Goal: Transaction & Acquisition: Purchase product/service

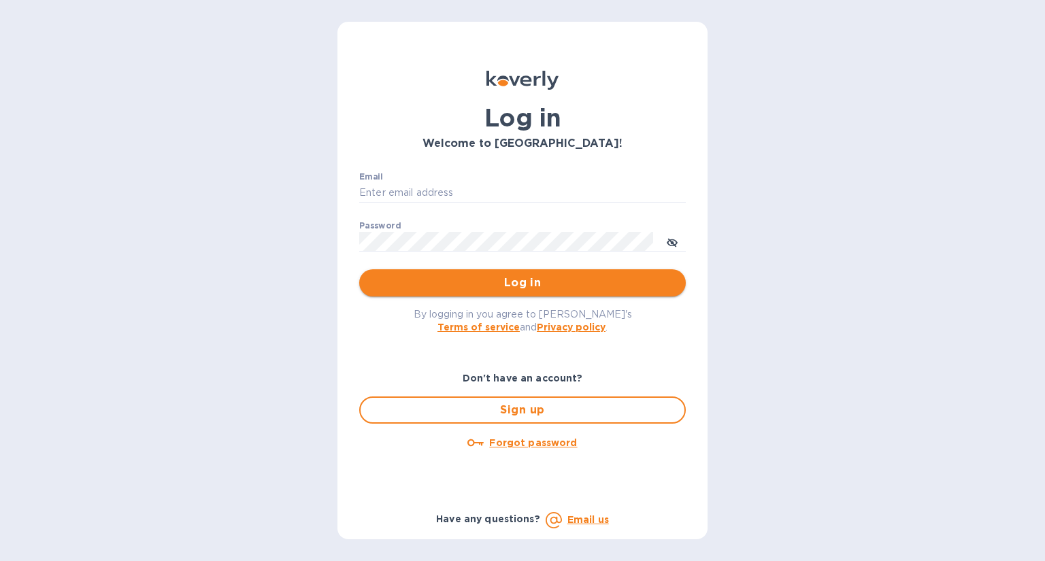
type input "kmitchell@hsmarineprops.com"
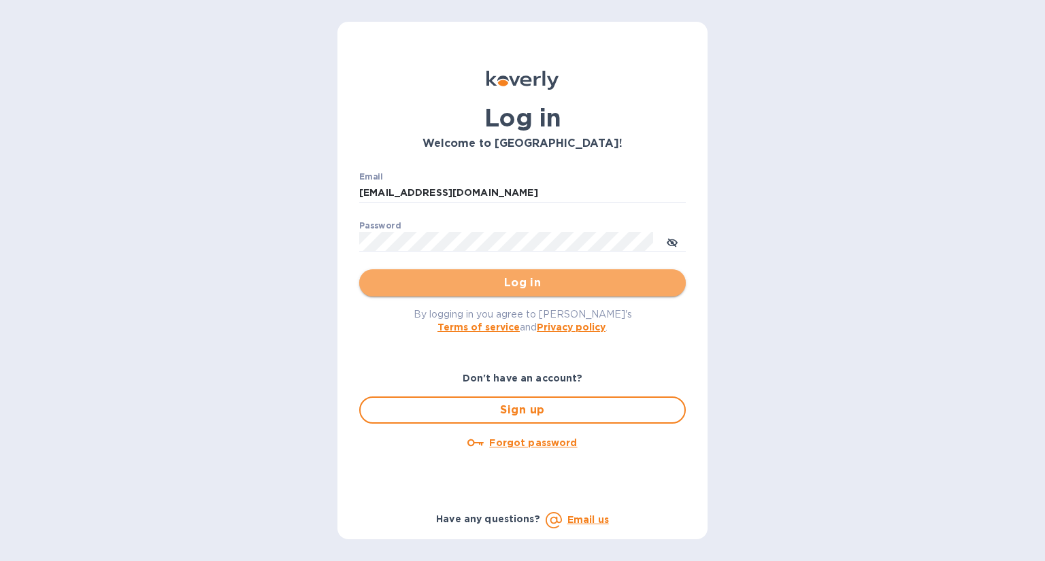
click at [544, 275] on span "Log in" at bounding box center [522, 283] width 305 height 16
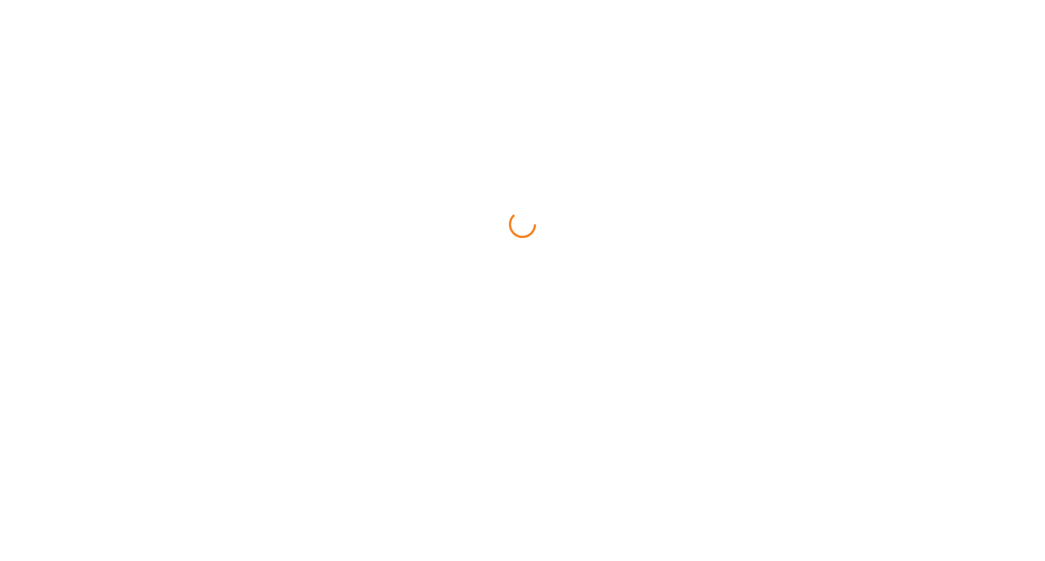
click at [546, 0] on html at bounding box center [522, 0] width 1045 height 0
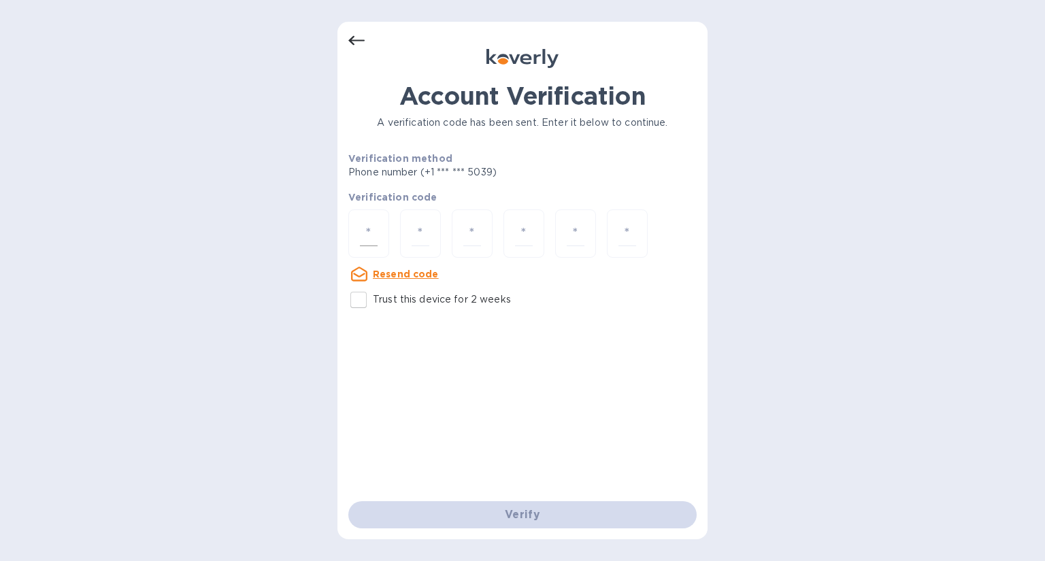
click at [381, 228] on div at bounding box center [368, 234] width 41 height 48
type input "3"
type input "2"
type input "6"
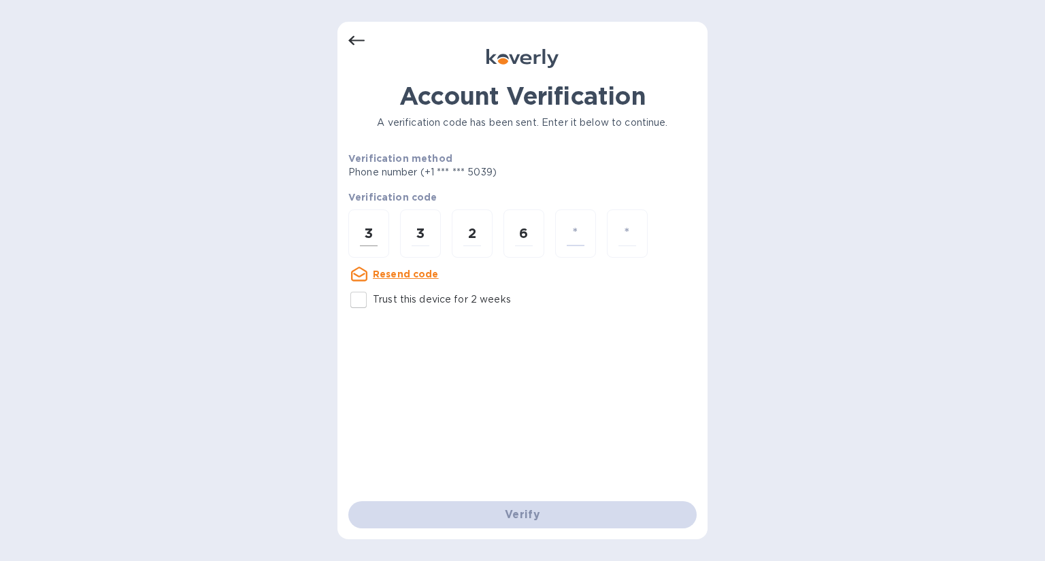
type input "8"
click at [381, 228] on div "3" at bounding box center [368, 234] width 41 height 48
type input "3"
type input "7"
type input "0"
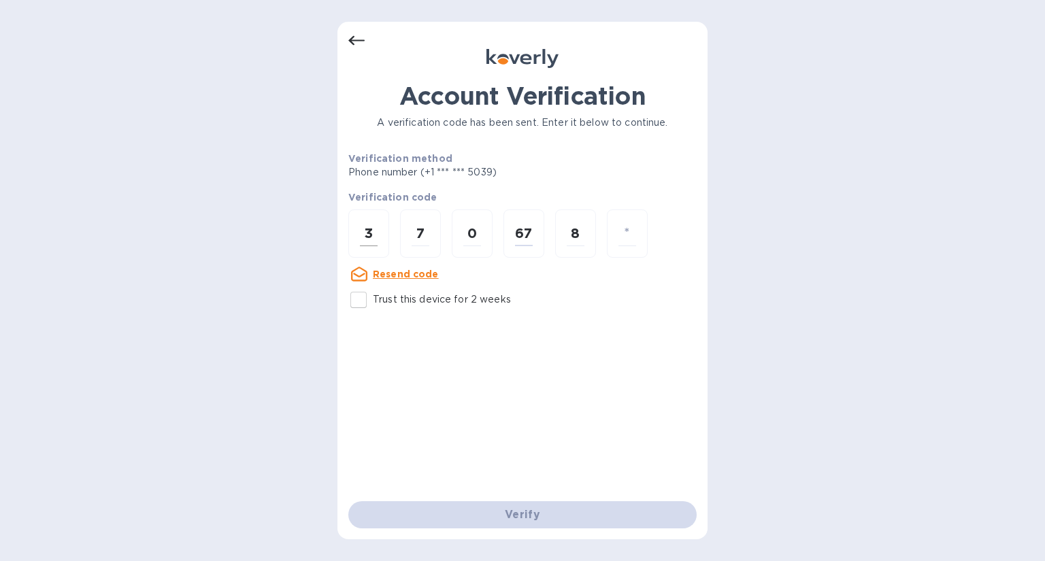
type input "7"
type input "5"
type input "1"
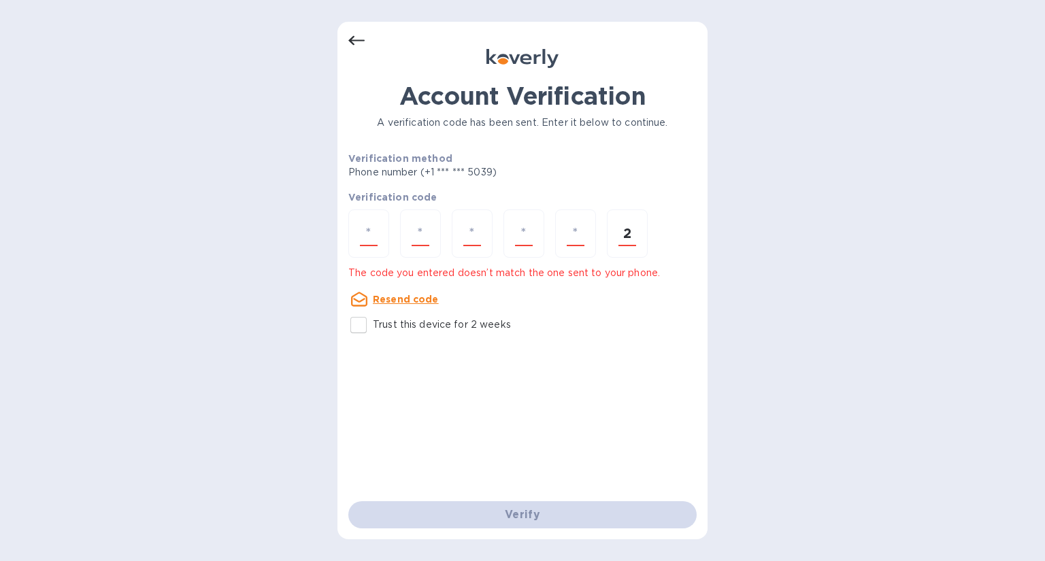
type input "2"
click at [374, 237] on input "number" at bounding box center [369, 233] width 18 height 25
type input "5"
type input "7"
type input "0"
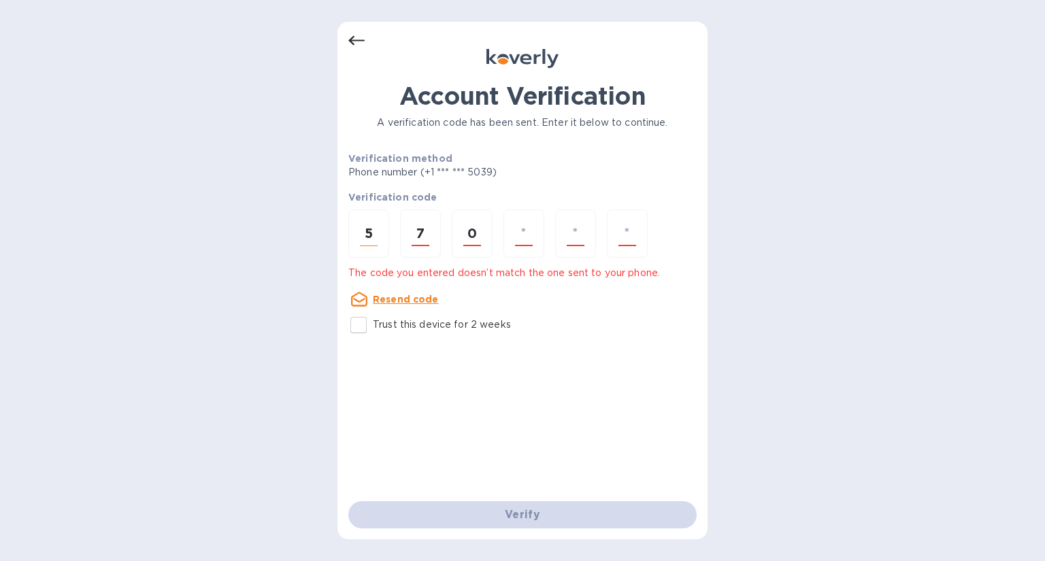
type input "7"
type input "5"
type input "1"
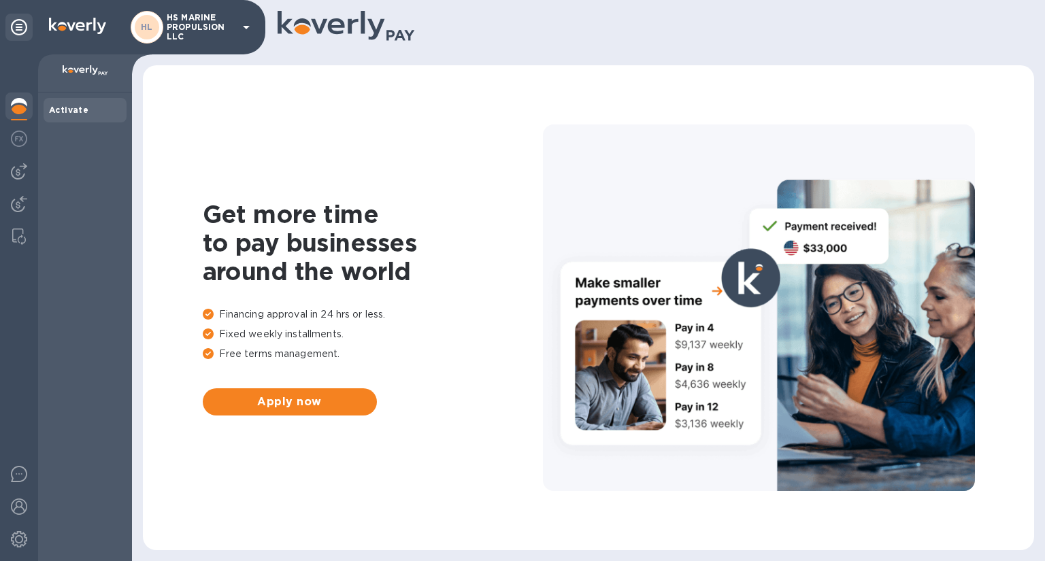
click at [578, 235] on div at bounding box center [759, 308] width 432 height 366
click at [75, 112] on b "Activate" at bounding box center [68, 110] width 39 height 10
click at [10, 108] on div at bounding box center [18, 108] width 27 height 30
click at [18, 141] on img at bounding box center [19, 139] width 16 height 16
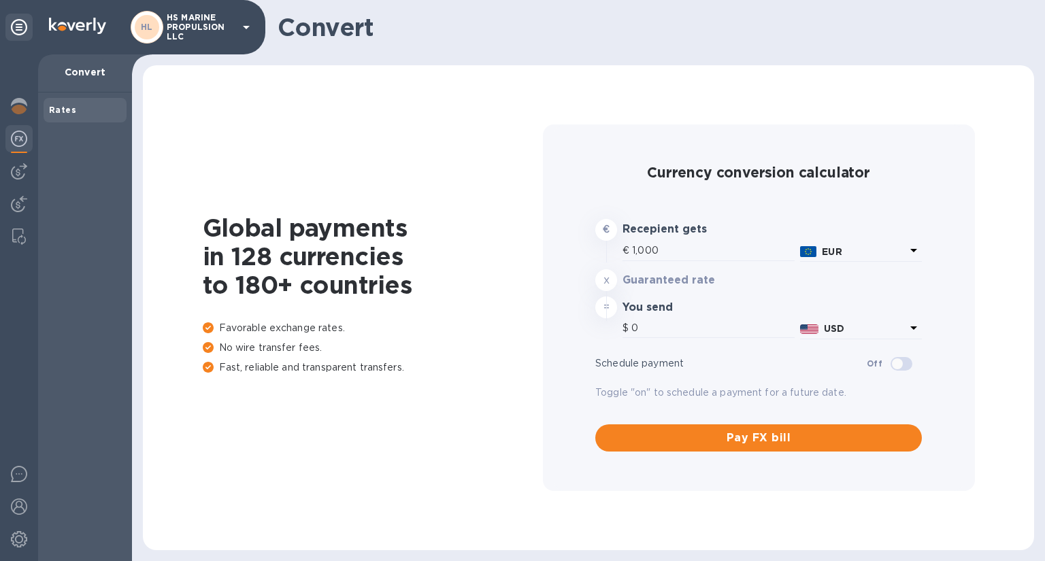
type input "1,184.01"
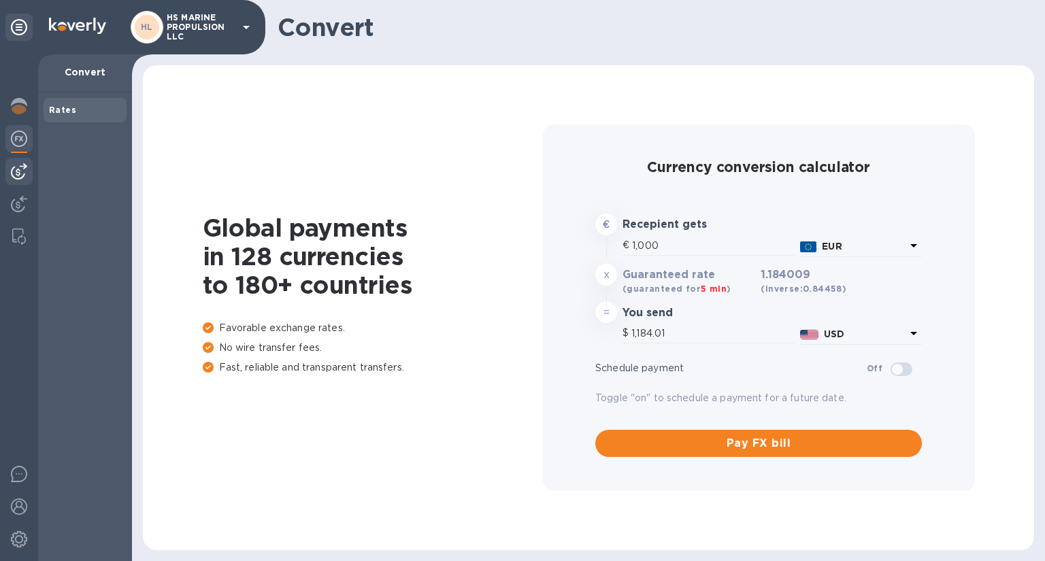
click at [16, 169] on img at bounding box center [19, 171] width 16 height 16
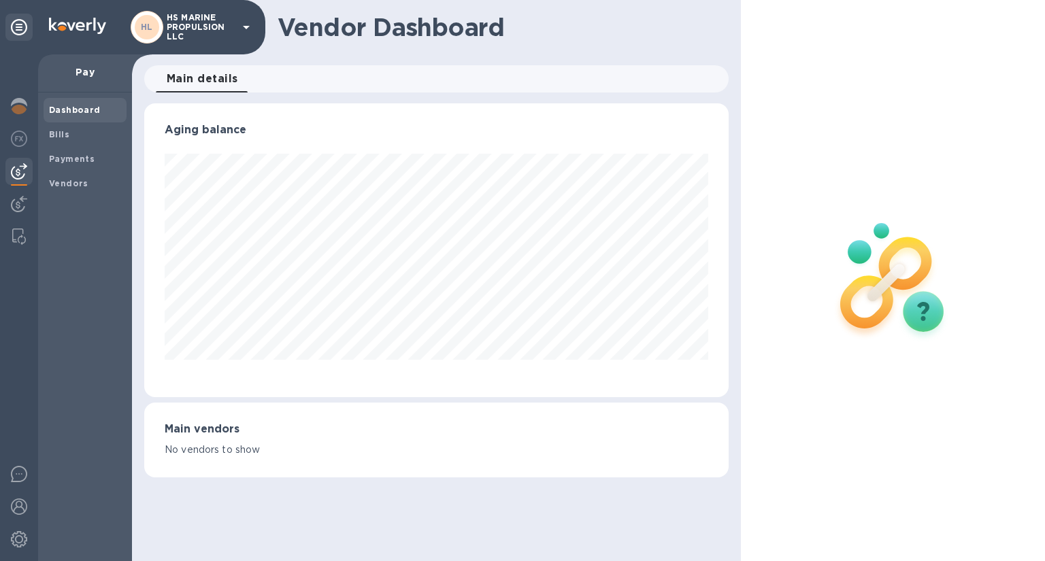
scroll to position [294, 584]
click at [16, 26] on icon at bounding box center [19, 27] width 16 height 16
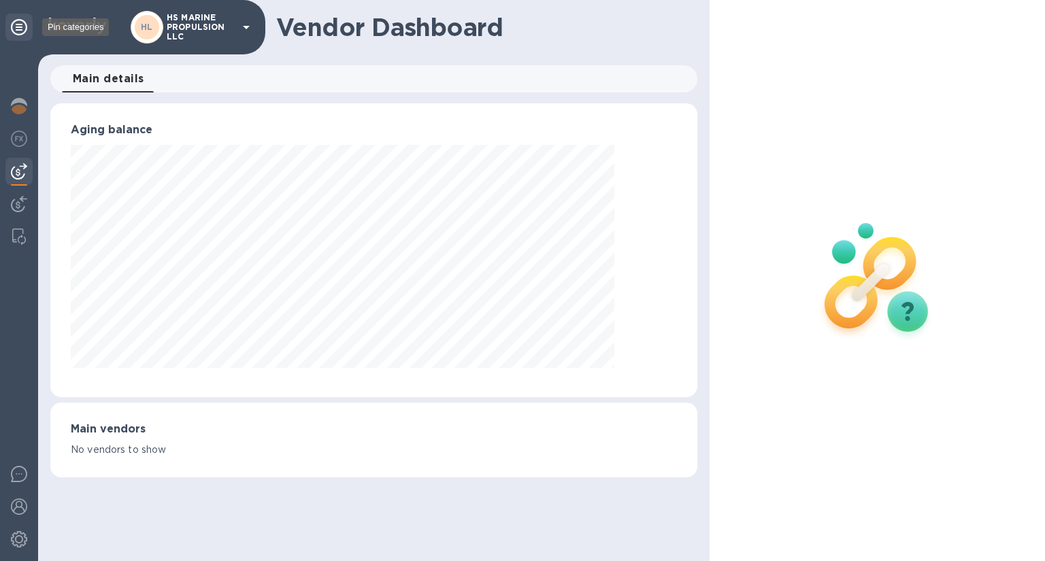
scroll to position [680098, 679745]
click at [16, 26] on icon at bounding box center [19, 27] width 16 height 16
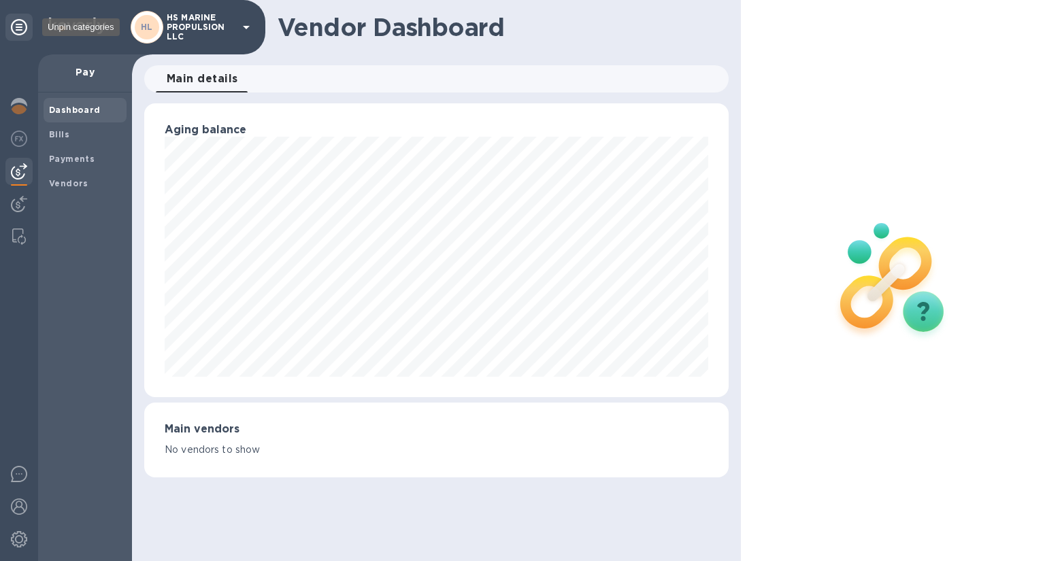
click at [16, 26] on icon at bounding box center [19, 27] width 16 height 16
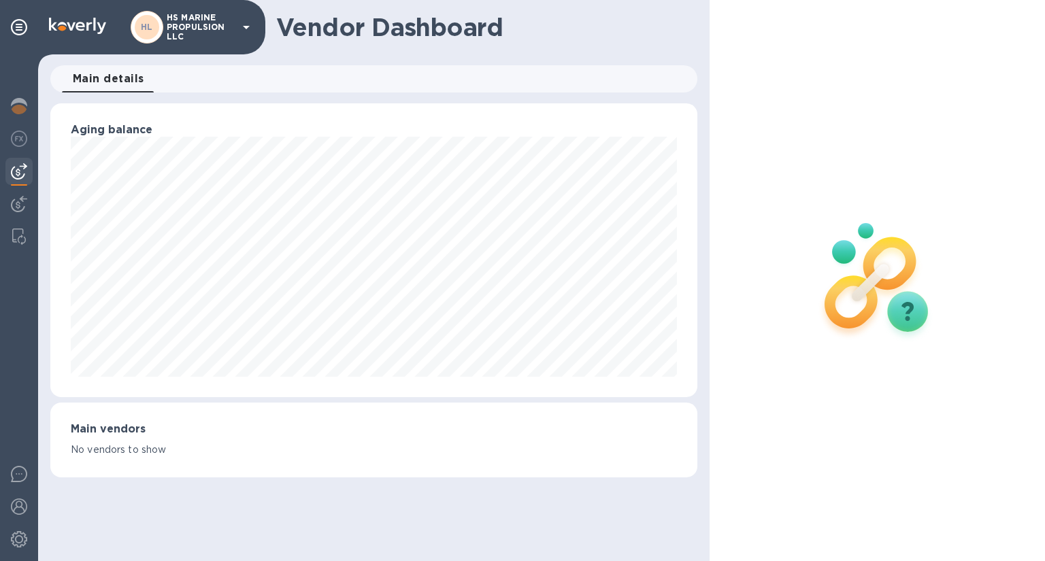
scroll to position [294, 646]
click at [791, 127] on div at bounding box center [877, 280] width 335 height 561
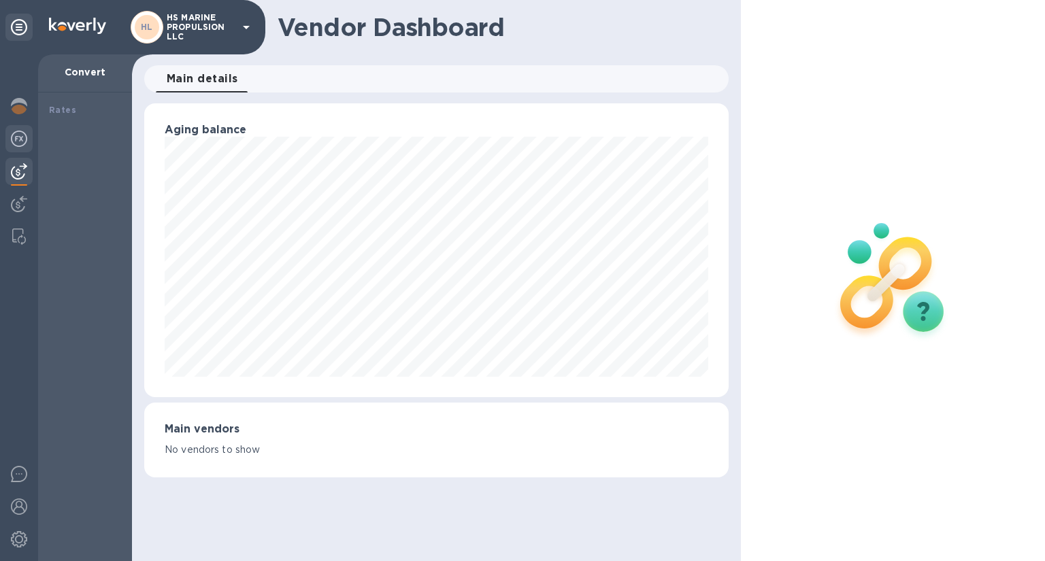
click at [22, 135] on img at bounding box center [19, 139] width 16 height 16
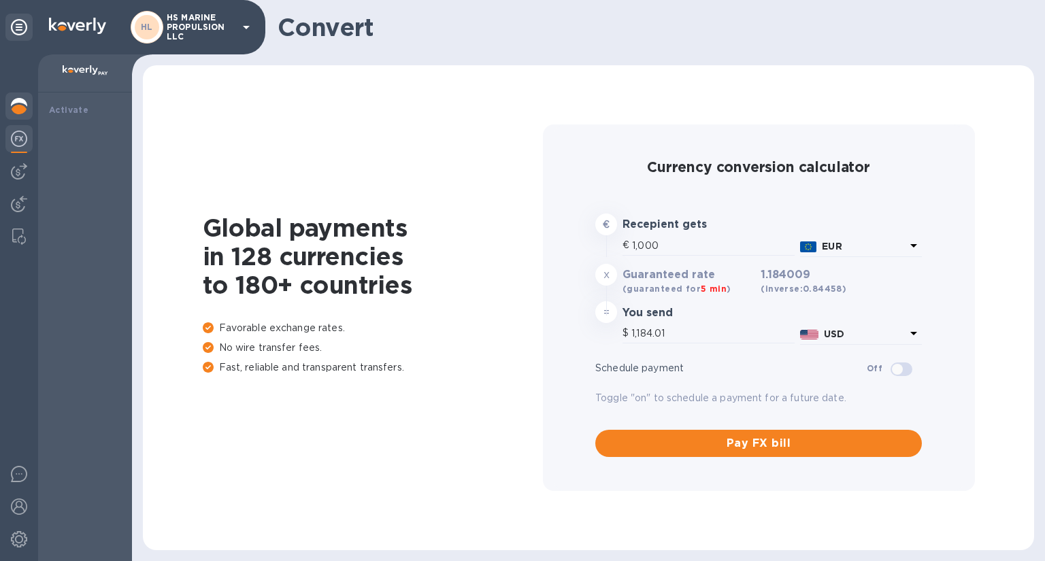
click at [16, 104] on img at bounding box center [19, 106] width 16 height 16
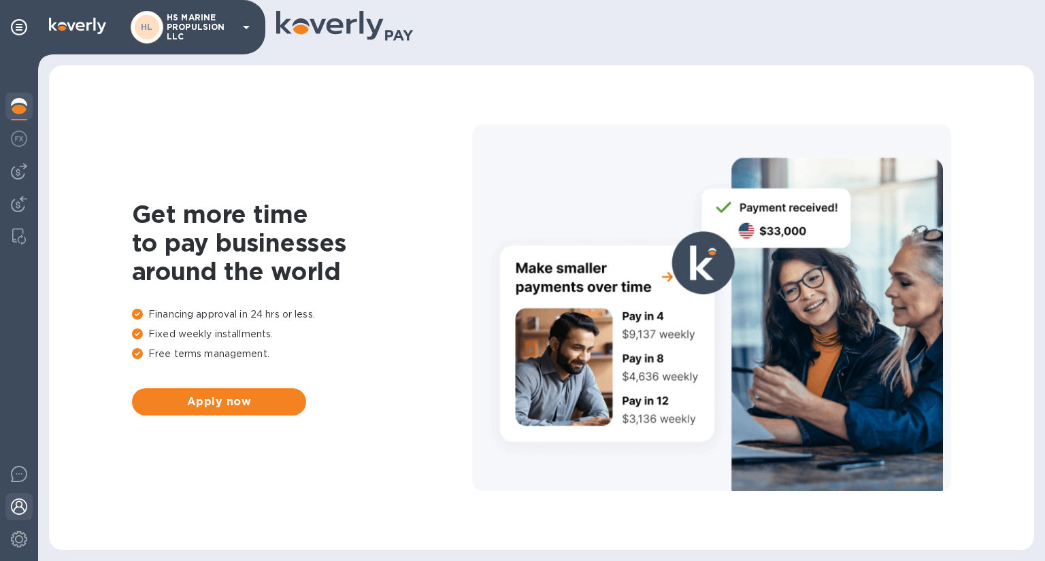
click at [20, 509] on img at bounding box center [19, 507] width 16 height 16
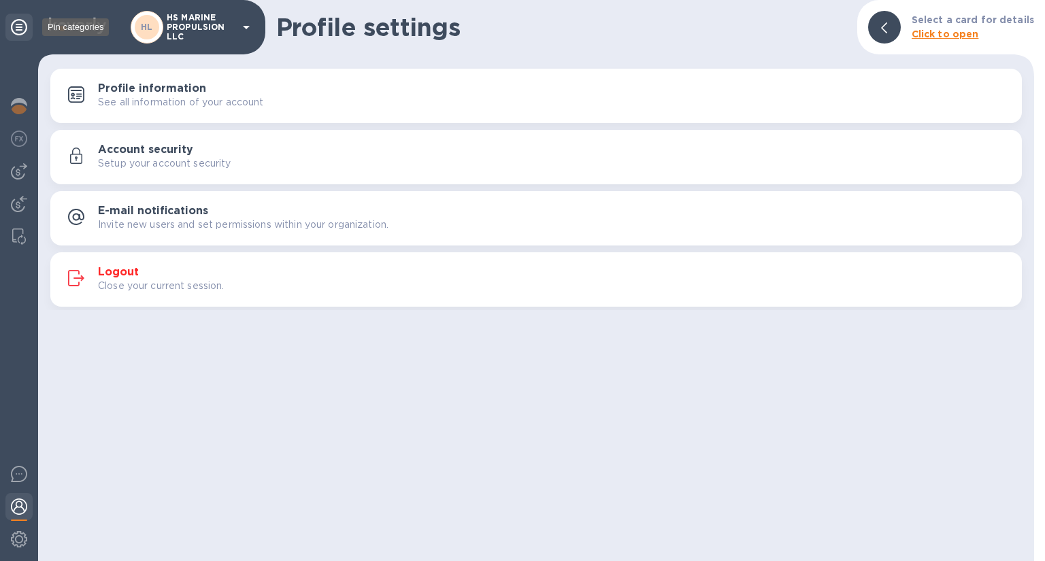
click at [20, 20] on icon at bounding box center [19, 27] width 16 height 16
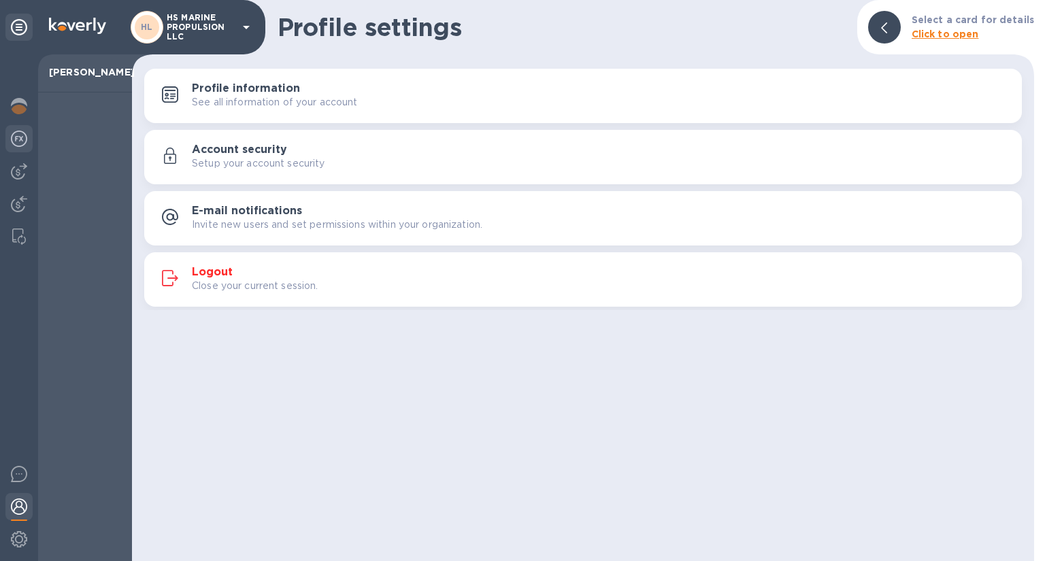
click at [18, 145] on img at bounding box center [19, 139] width 16 height 16
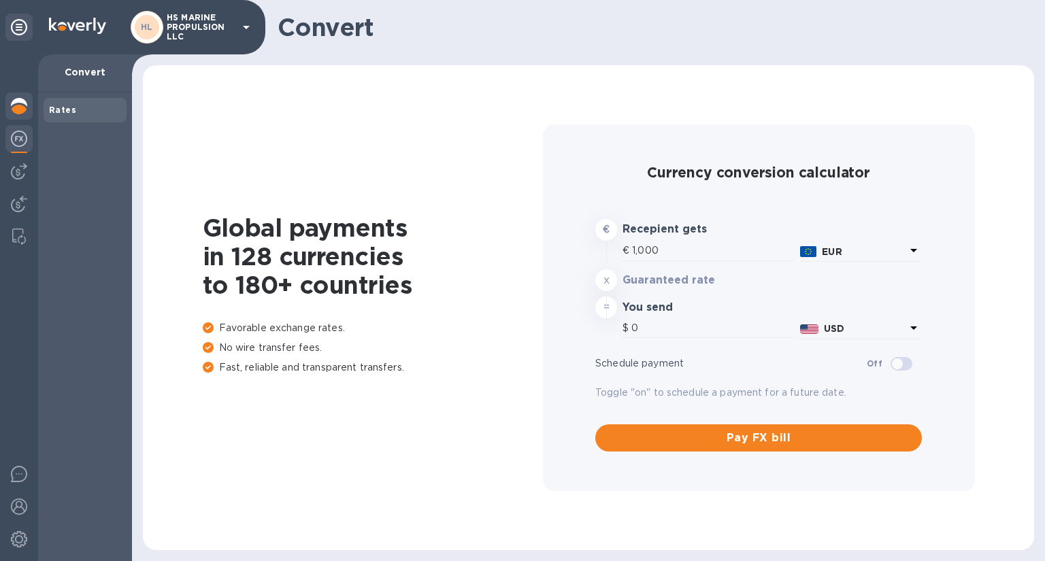
click at [15, 105] on img at bounding box center [19, 106] width 16 height 16
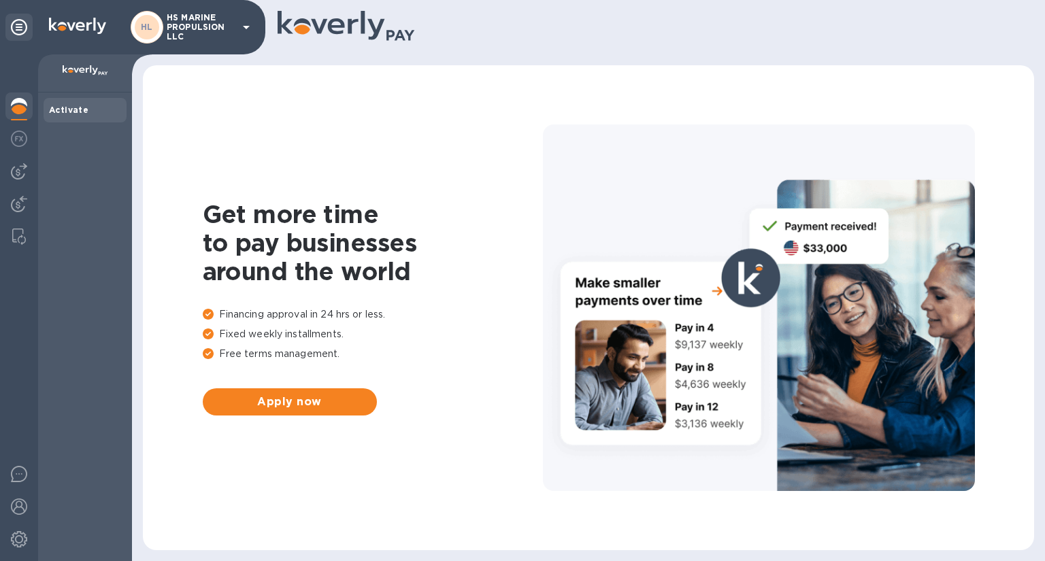
drag, startPoint x: 841, startPoint y: 1, endPoint x: 618, endPoint y: 41, distance: 226.8
click at [618, 41] on div at bounding box center [651, 27] width 746 height 33
click at [250, 25] on icon at bounding box center [246, 27] width 16 height 16
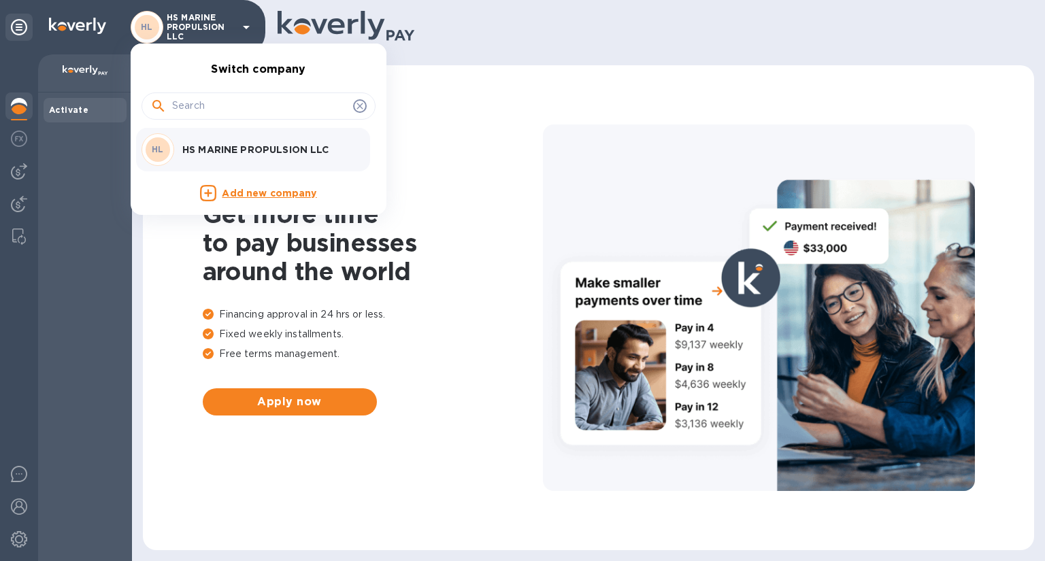
click at [217, 140] on div "HL HS MARINE PROPULSION LLC" at bounding box center [248, 149] width 212 height 33
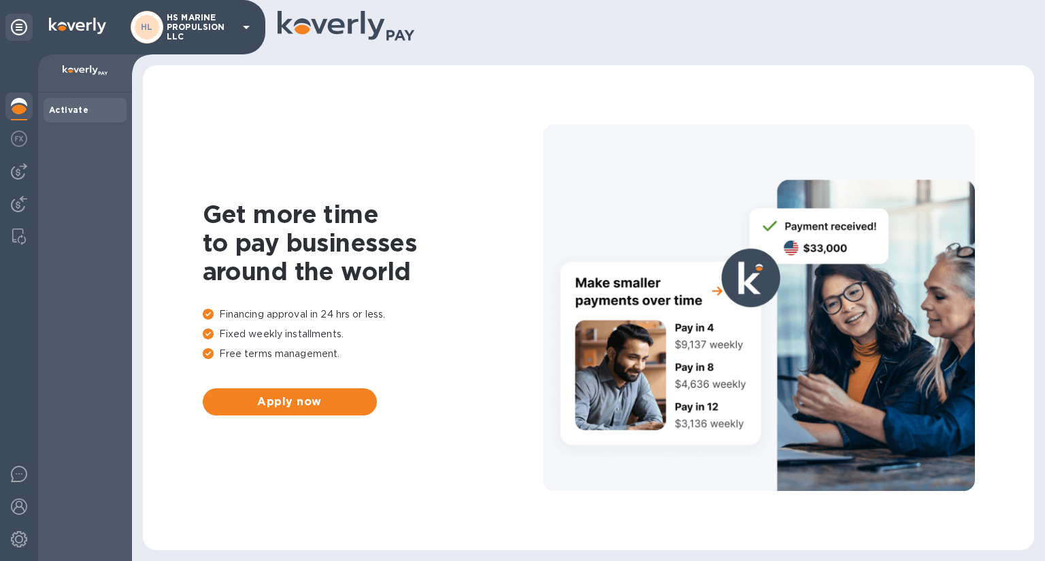
click at [246, 22] on icon at bounding box center [246, 27] width 16 height 16
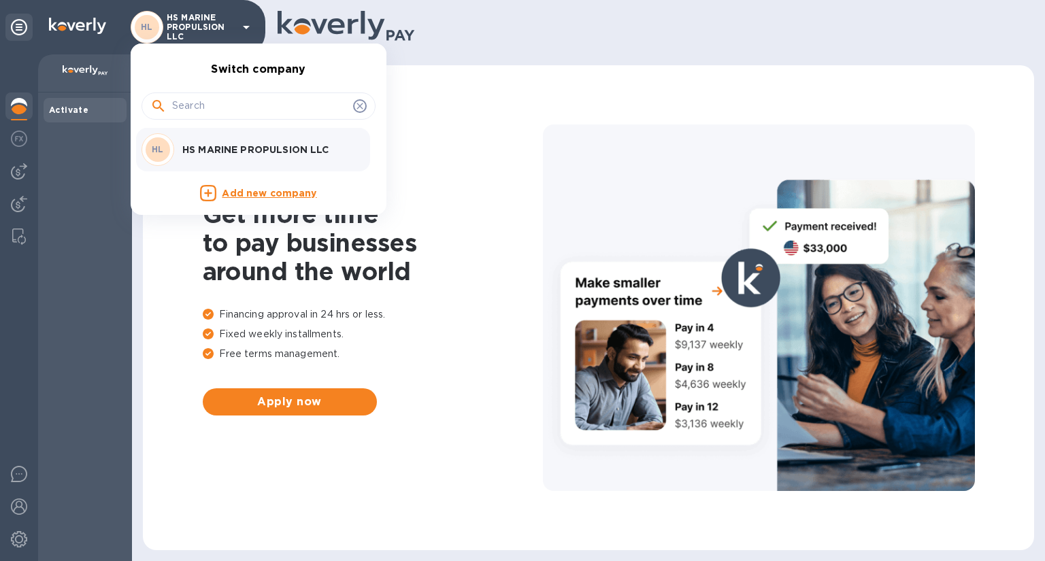
click at [203, 102] on input "text" at bounding box center [260, 106] width 176 height 20
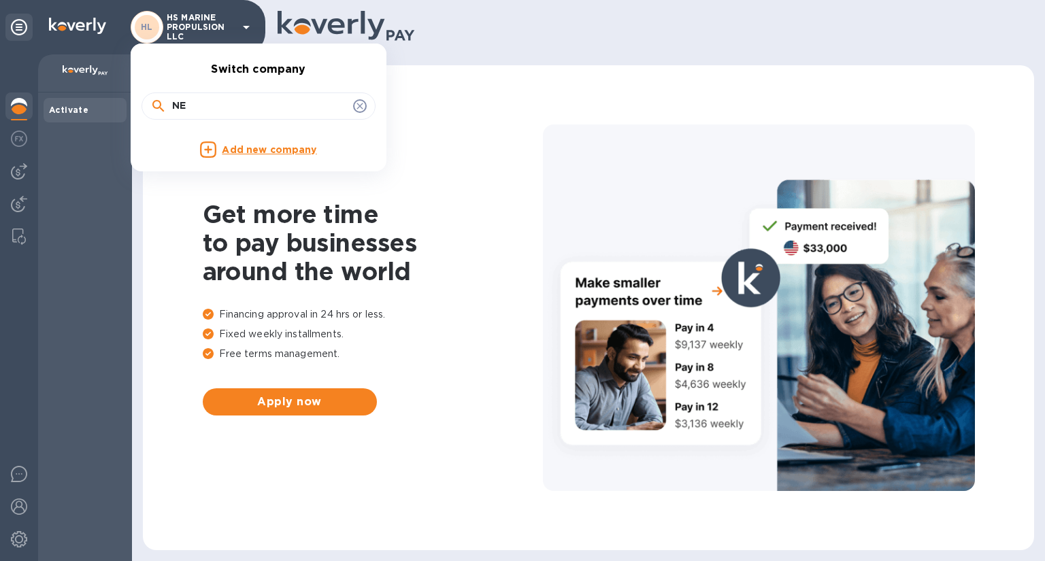
type input "N"
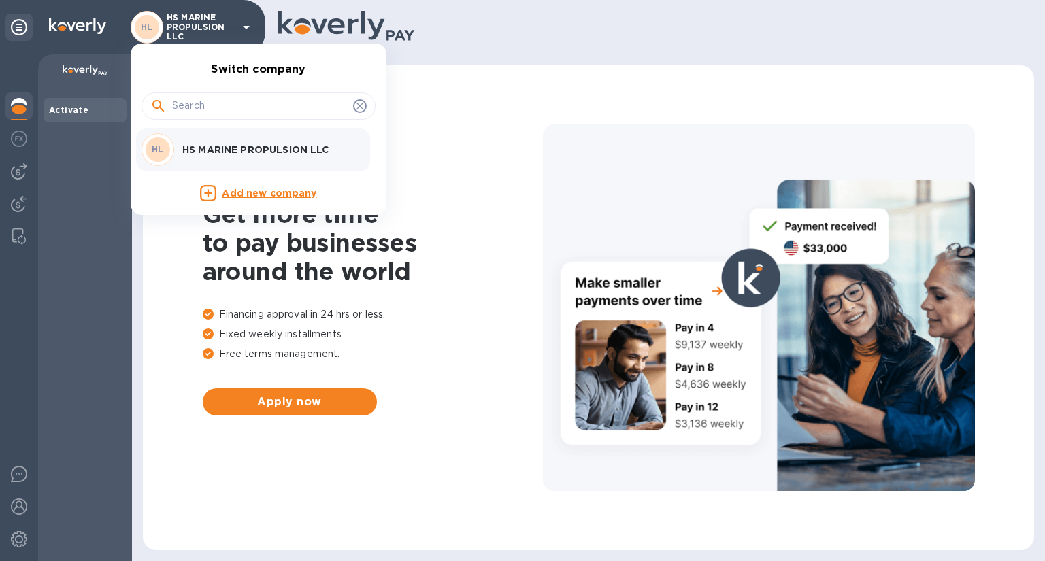
click at [465, 101] on div at bounding box center [522, 280] width 1045 height 561
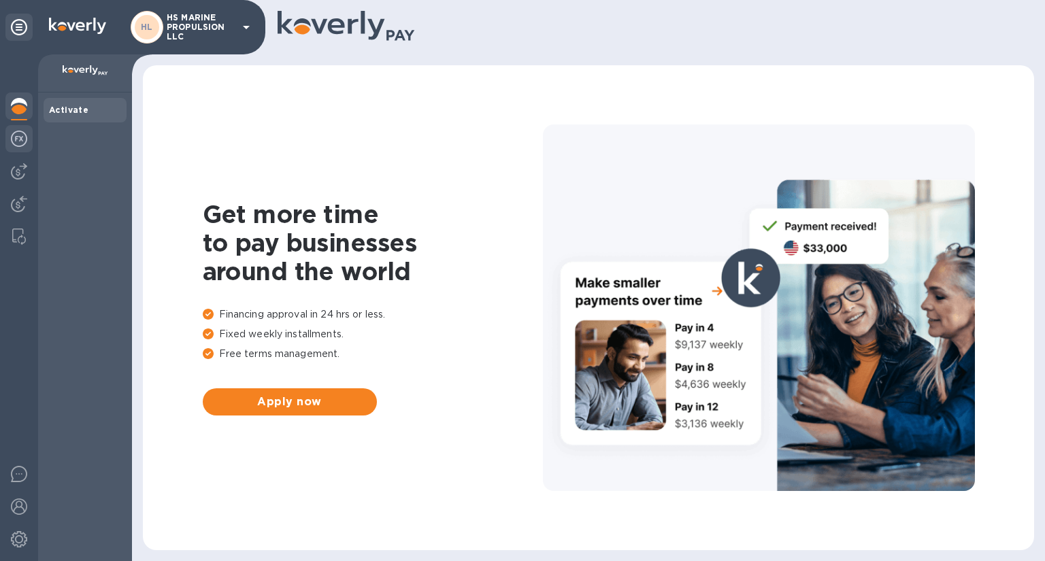
click at [22, 137] on img at bounding box center [19, 139] width 16 height 16
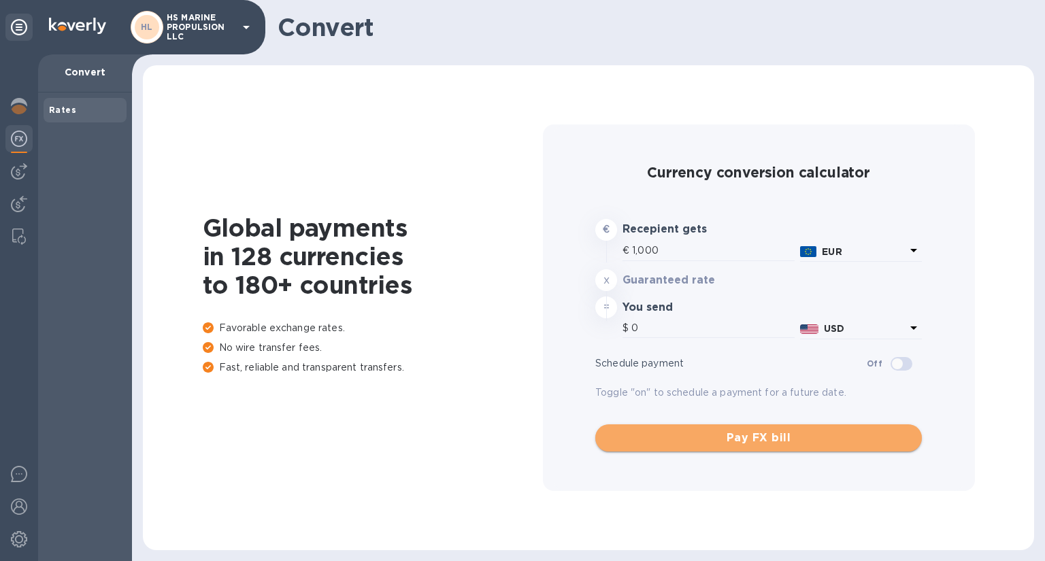
click at [736, 446] on span "Pay FX bill" at bounding box center [758, 438] width 305 height 16
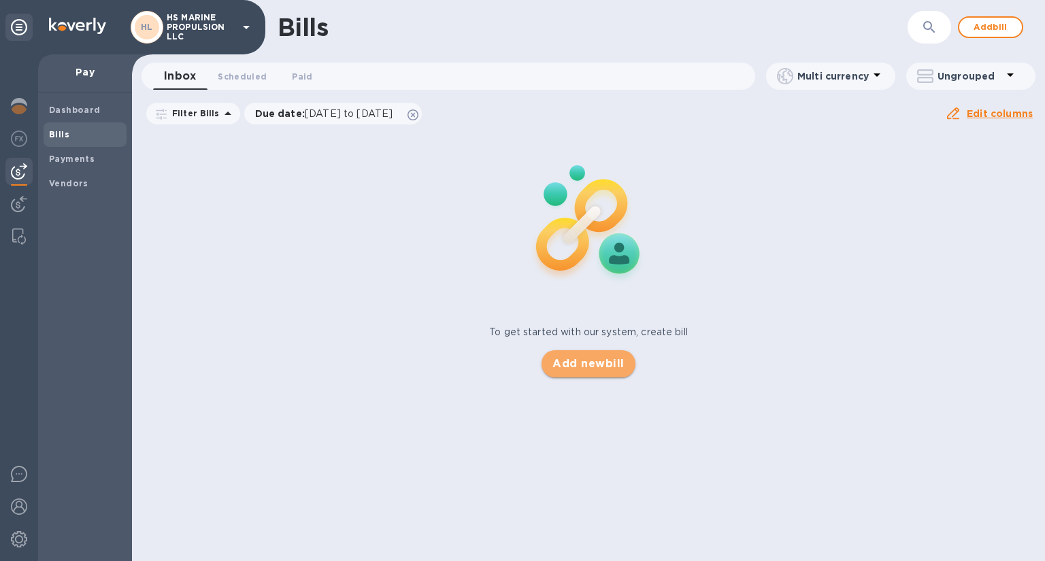
click at [588, 368] on span "Add new bill" at bounding box center [587, 364] width 71 height 16
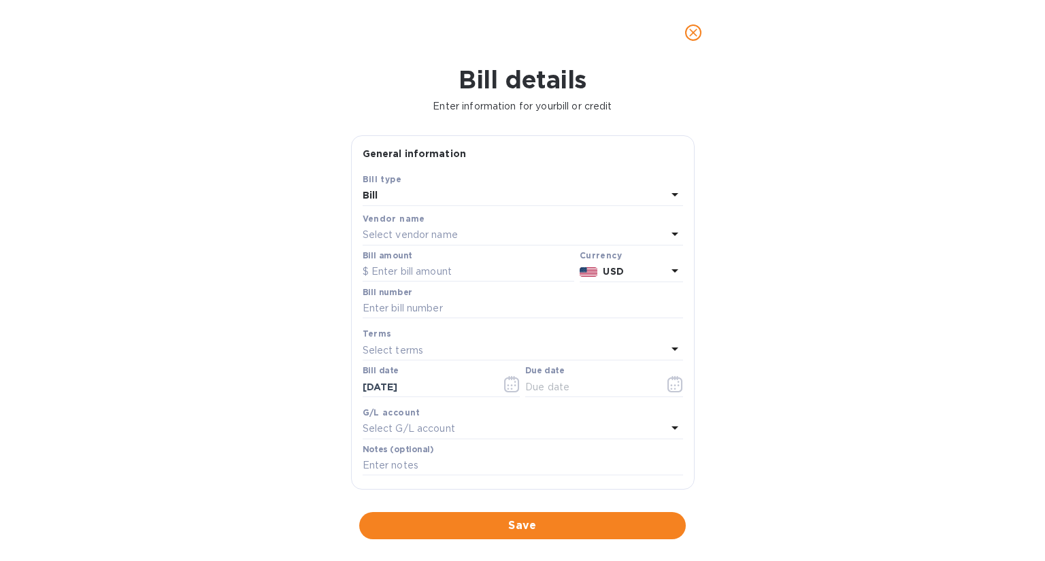
click at [439, 232] on p "Select vendor name" at bounding box center [410, 235] width 95 height 14
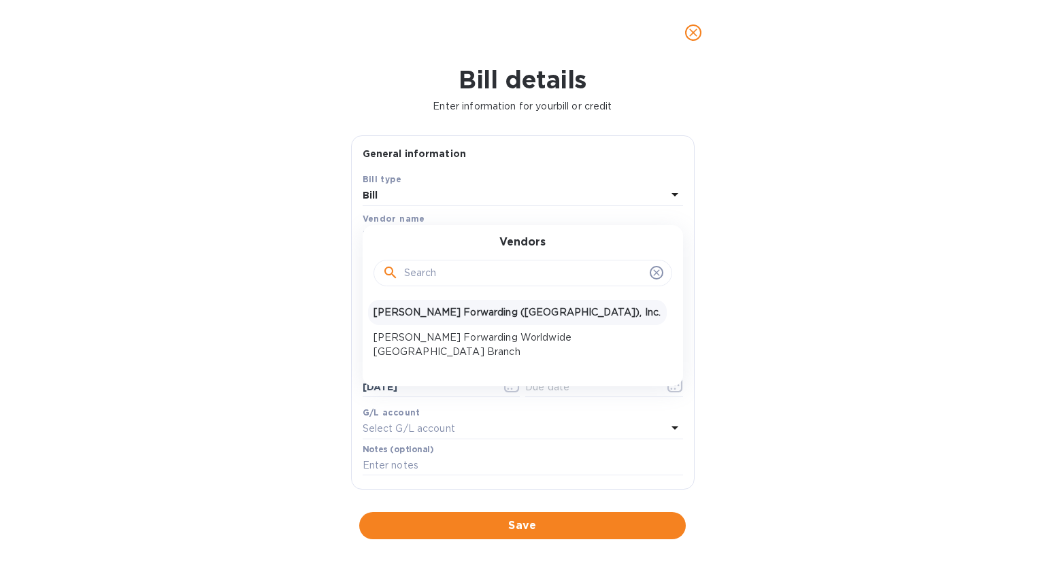
click at [435, 314] on p "[PERSON_NAME] Forwarding ([GEOGRAPHIC_DATA]), Inc." at bounding box center [518, 312] width 288 height 14
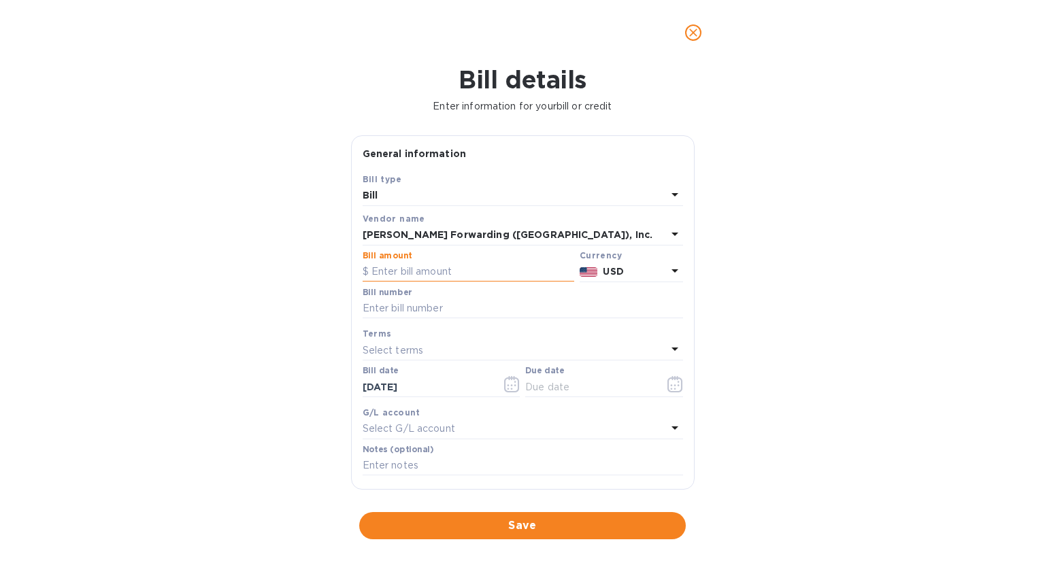
click at [476, 273] on input "text" at bounding box center [469, 272] width 212 height 20
type input "8,157.56"
type input "BNA503379700"
click at [670, 346] on icon at bounding box center [675, 349] width 16 height 16
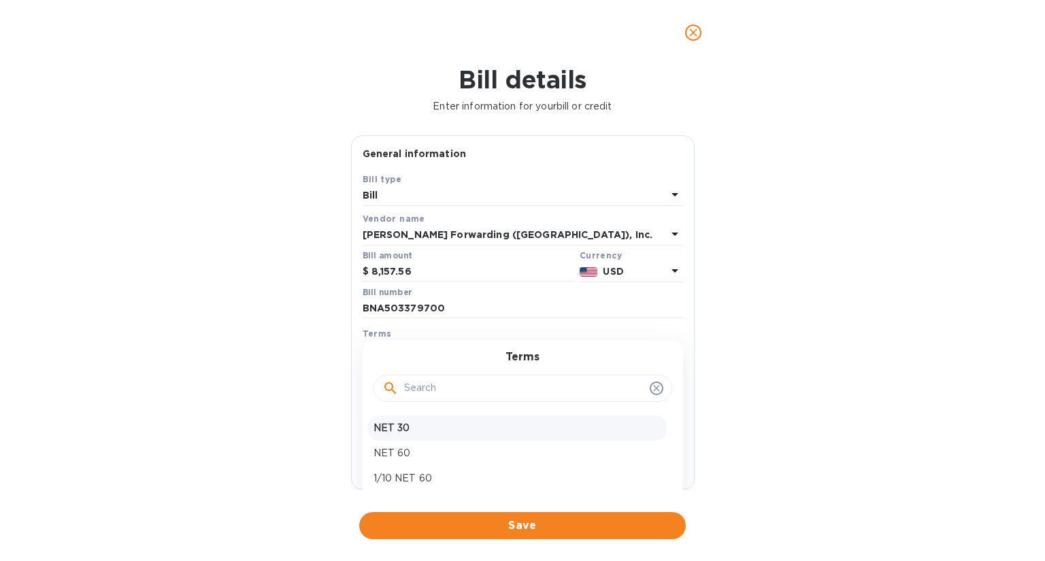
click at [389, 431] on p "NET 30" at bounding box center [518, 428] width 288 height 14
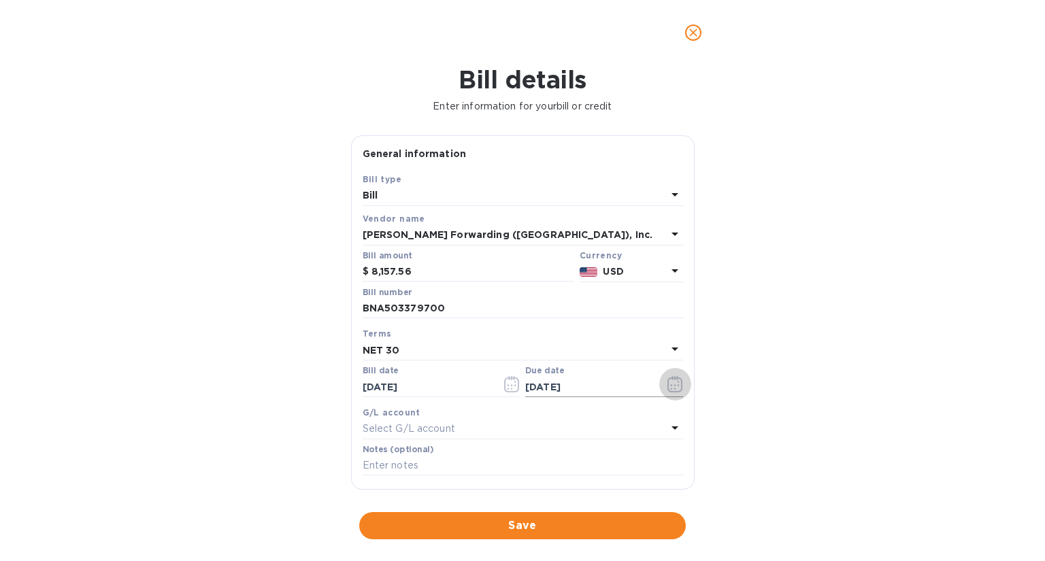
click at [672, 389] on icon "button" at bounding box center [675, 384] width 16 height 16
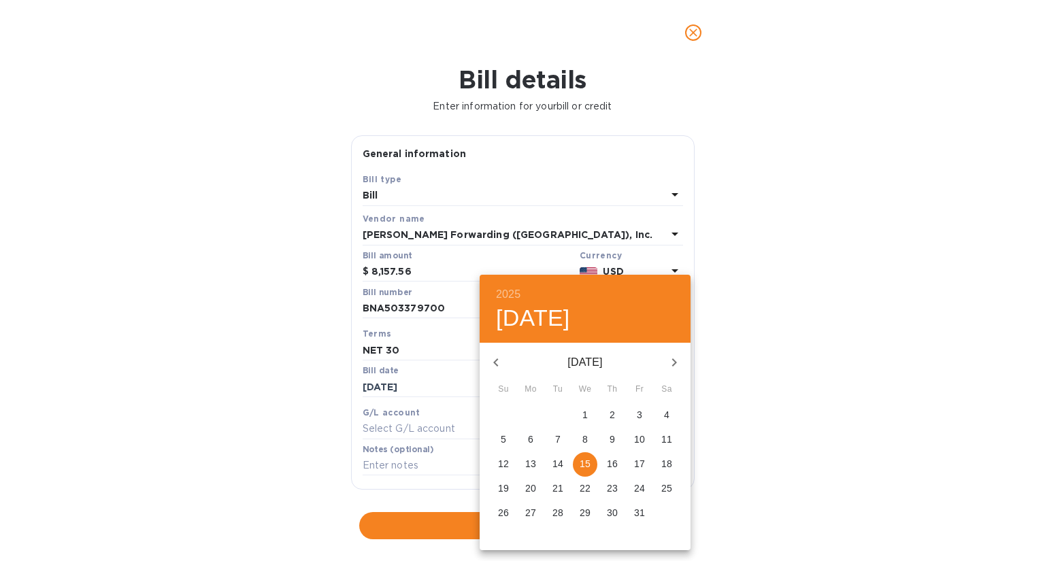
click at [498, 363] on icon "button" at bounding box center [496, 362] width 16 height 16
click at [536, 463] on span "15" at bounding box center [530, 464] width 24 height 14
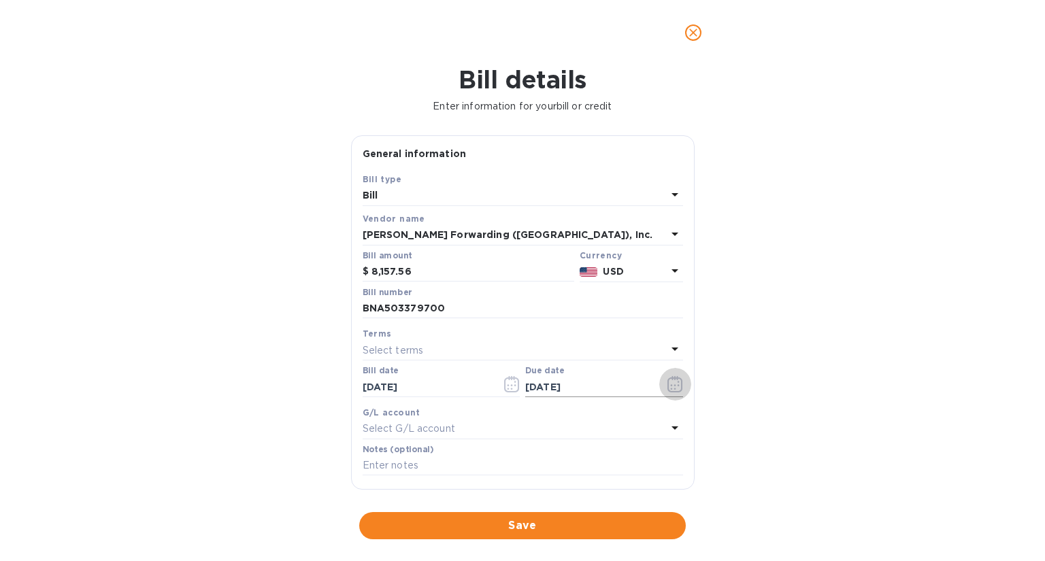
click at [668, 386] on icon "button" at bounding box center [675, 384] width 16 height 16
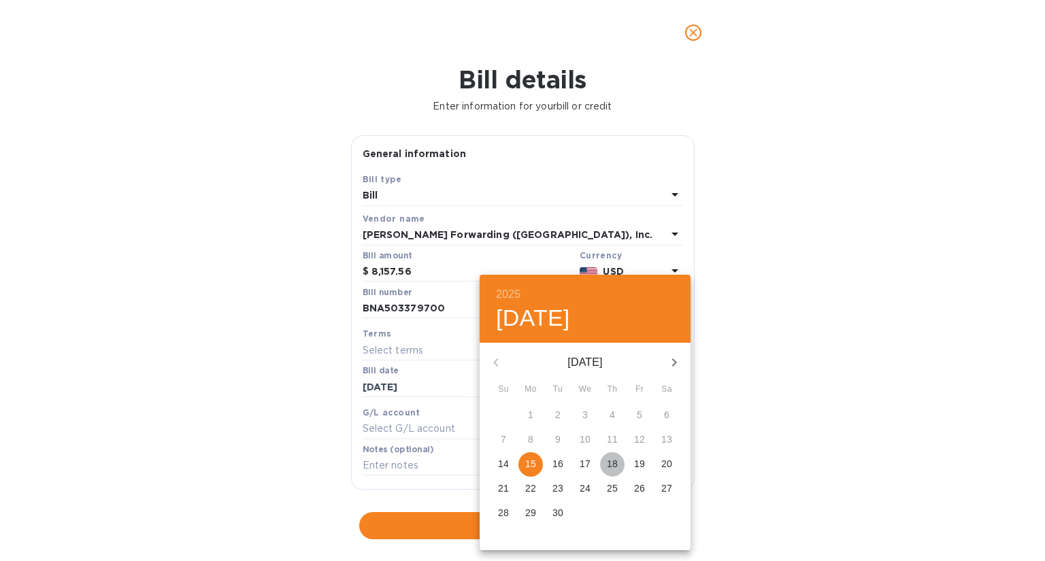
click at [614, 463] on p "18" at bounding box center [612, 464] width 11 height 14
type input "[DATE]"
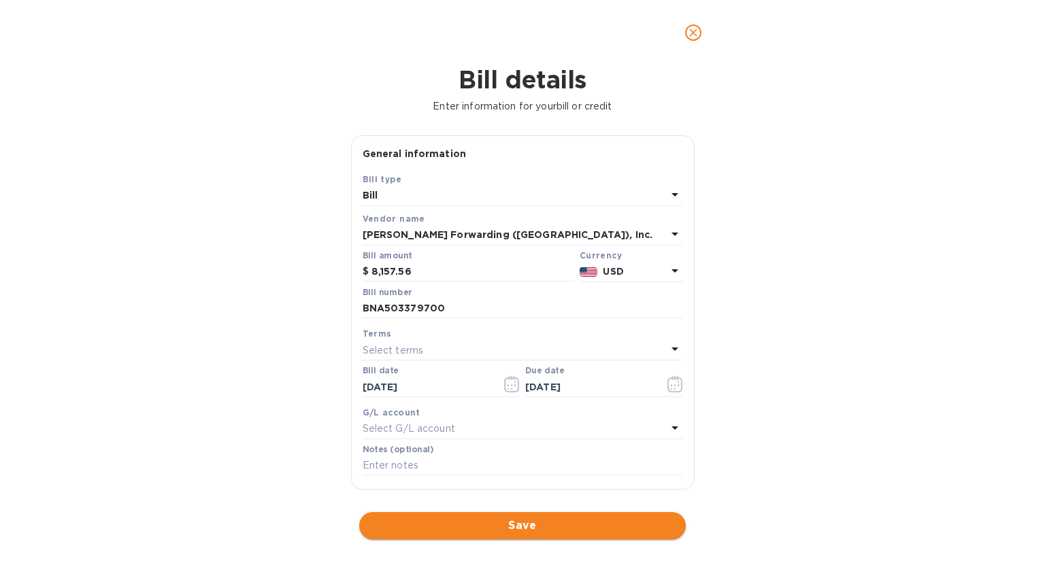
click at [548, 529] on span "Save" at bounding box center [522, 526] width 305 height 16
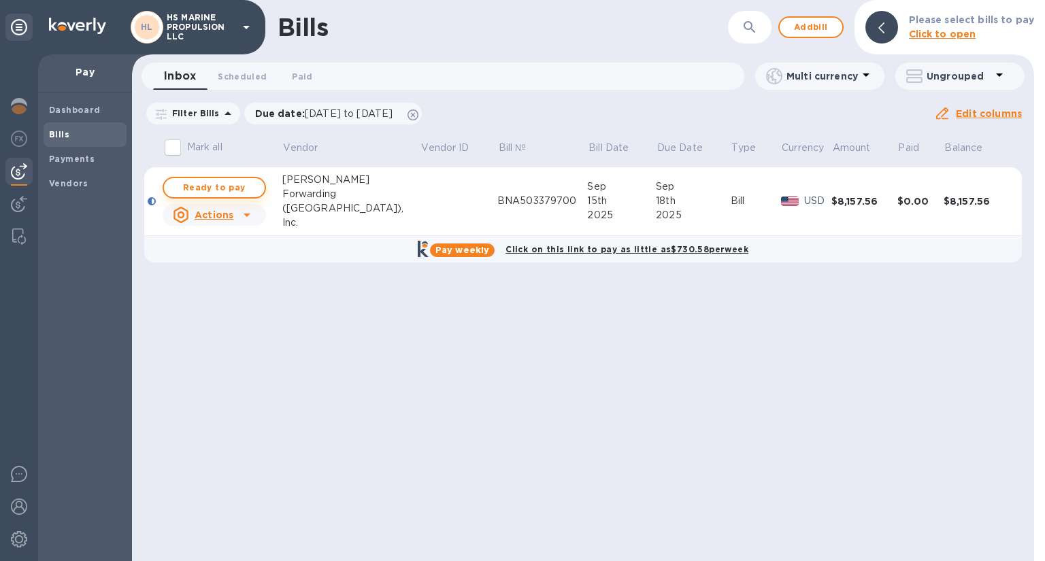
click at [201, 184] on span "Ready to pay" at bounding box center [214, 188] width 79 height 16
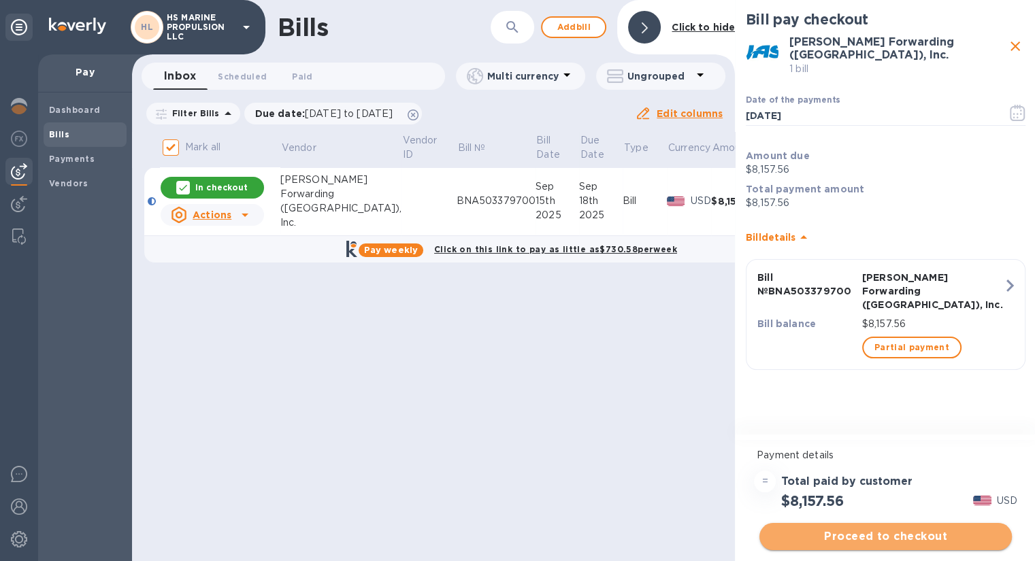
click at [903, 536] on span "Proceed to checkout" at bounding box center [885, 537] width 231 height 16
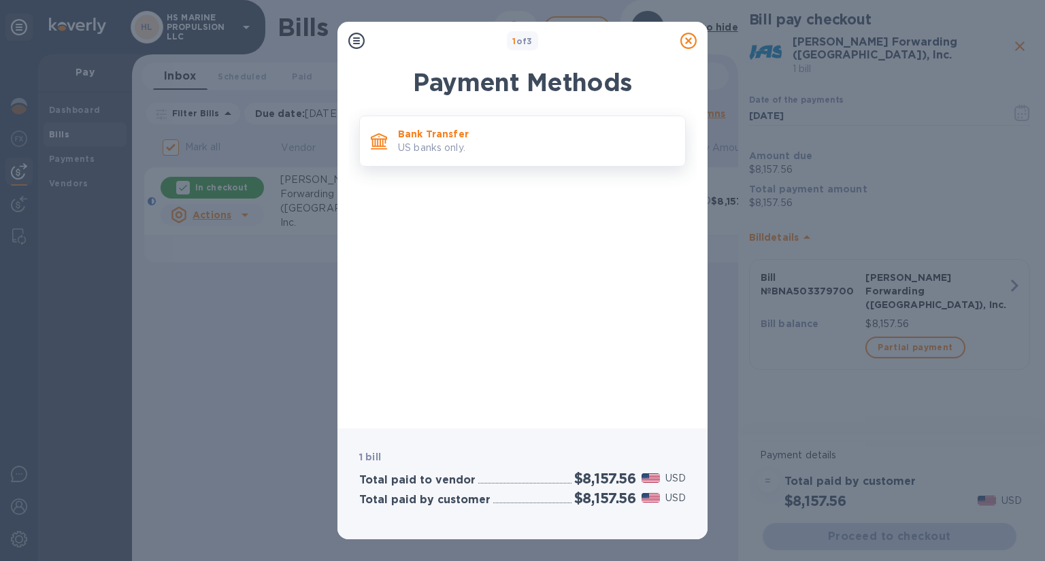
click at [461, 139] on p "Bank Transfer" at bounding box center [536, 134] width 276 height 14
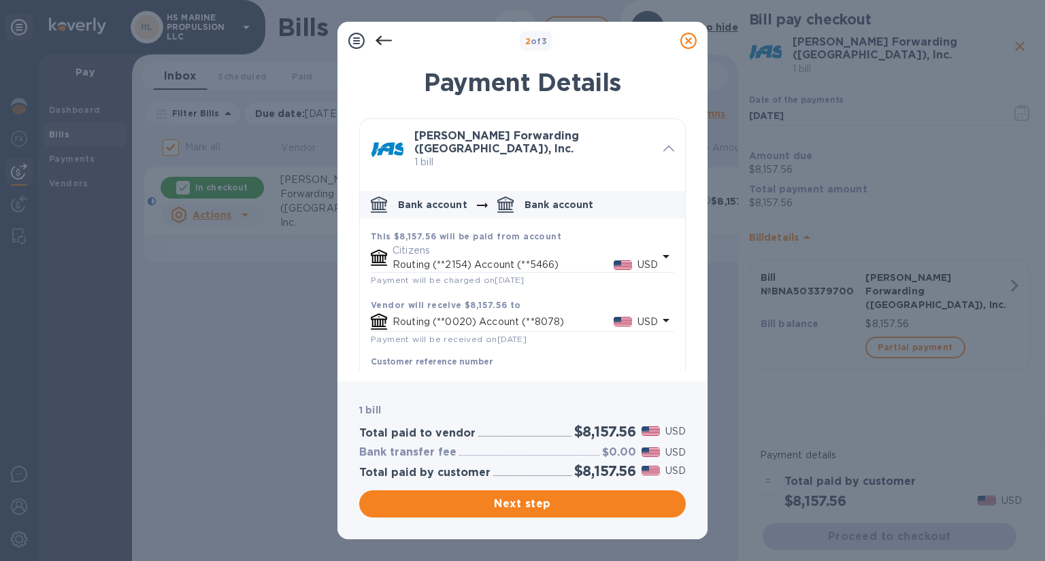
click at [425, 248] on p "Citizens" at bounding box center [525, 251] width 265 height 14
click at [369, 43] on div at bounding box center [356, 40] width 27 height 27
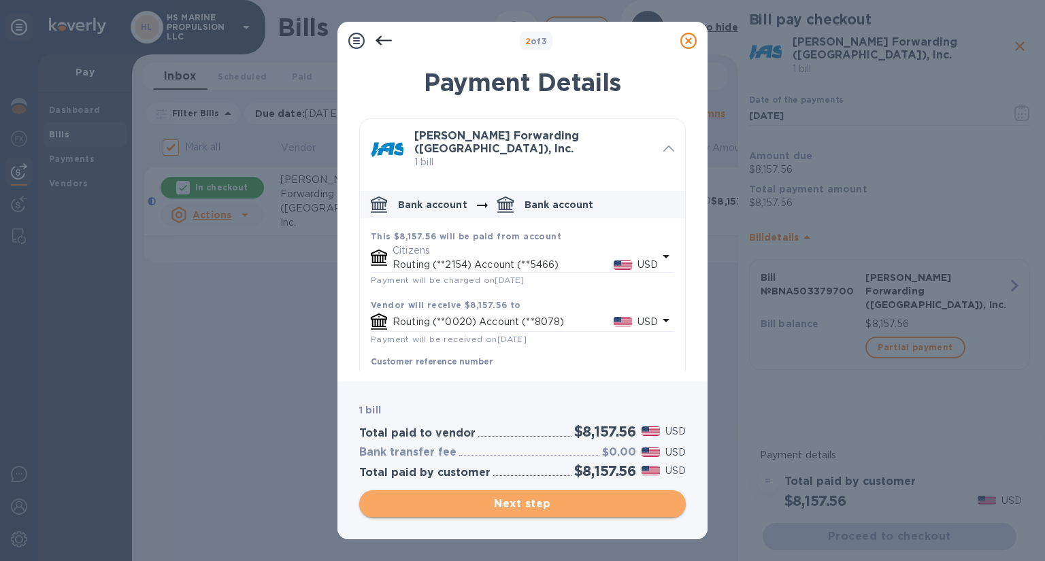
click at [568, 508] on span "Next step" at bounding box center [522, 504] width 305 height 16
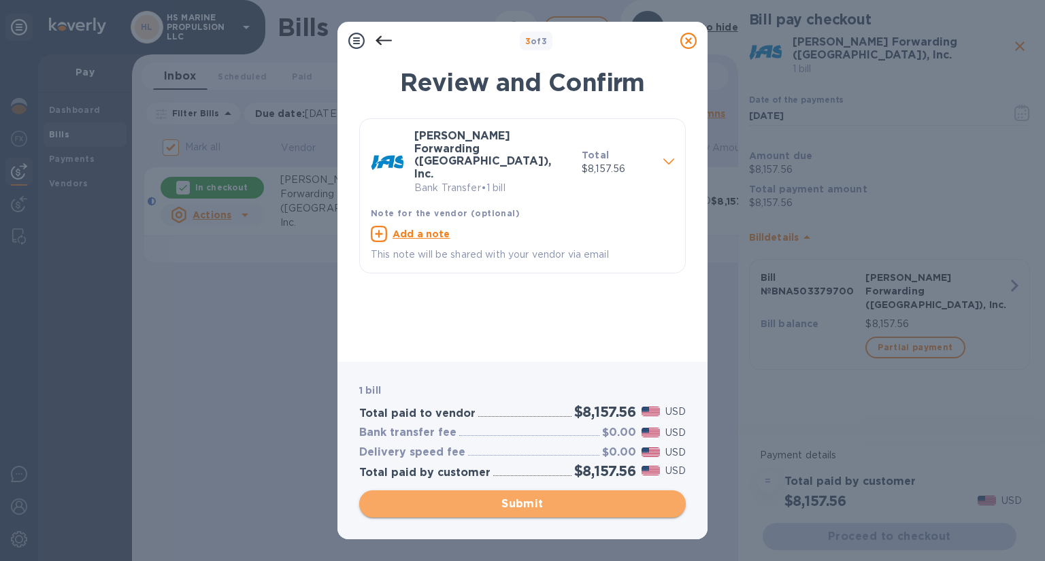
click at [530, 501] on span "Submit" at bounding box center [522, 504] width 305 height 16
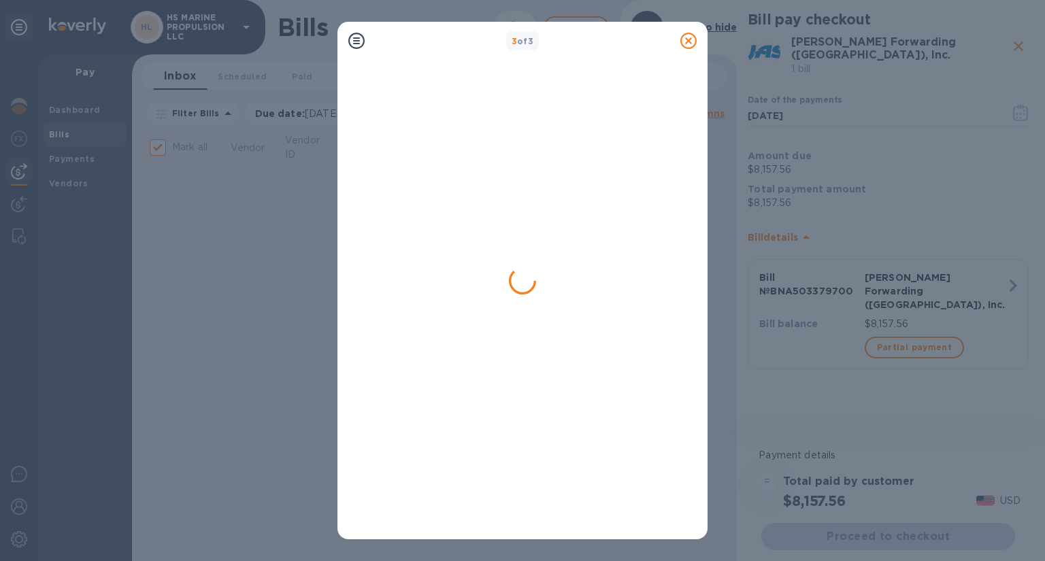
checkbox input "false"
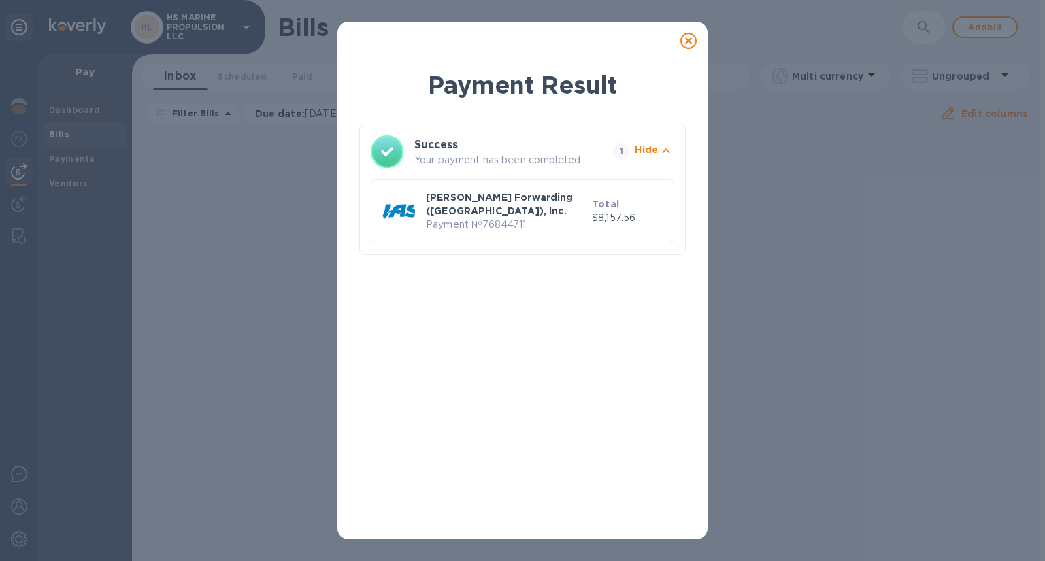
click at [487, 218] on p "Payment № 76844711" at bounding box center [506, 225] width 161 height 14
click at [684, 40] on icon at bounding box center [688, 41] width 16 height 16
